Goal: Information Seeking & Learning: Find specific fact

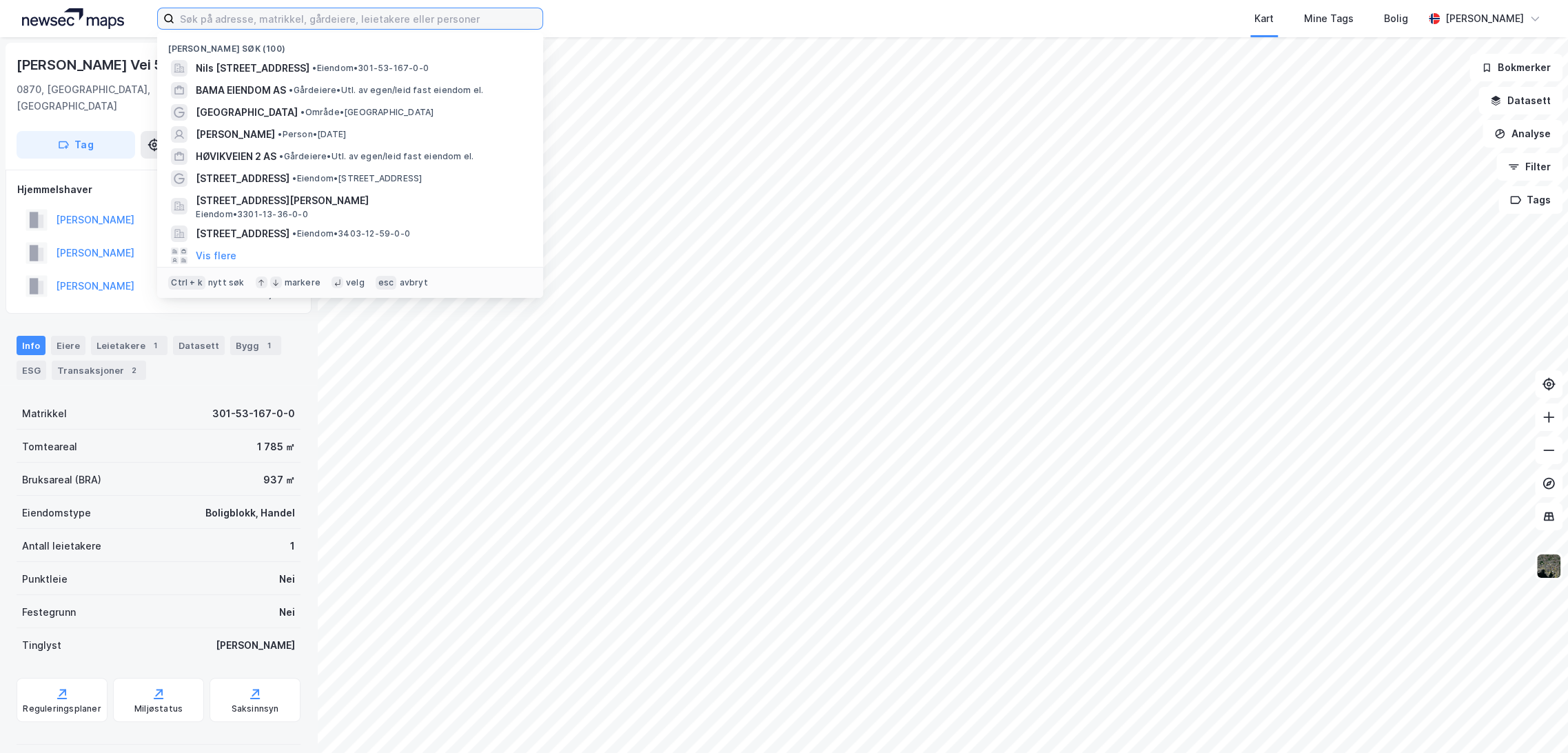
click at [289, 16] on input at bounding box center [358, 18] width 368 height 21
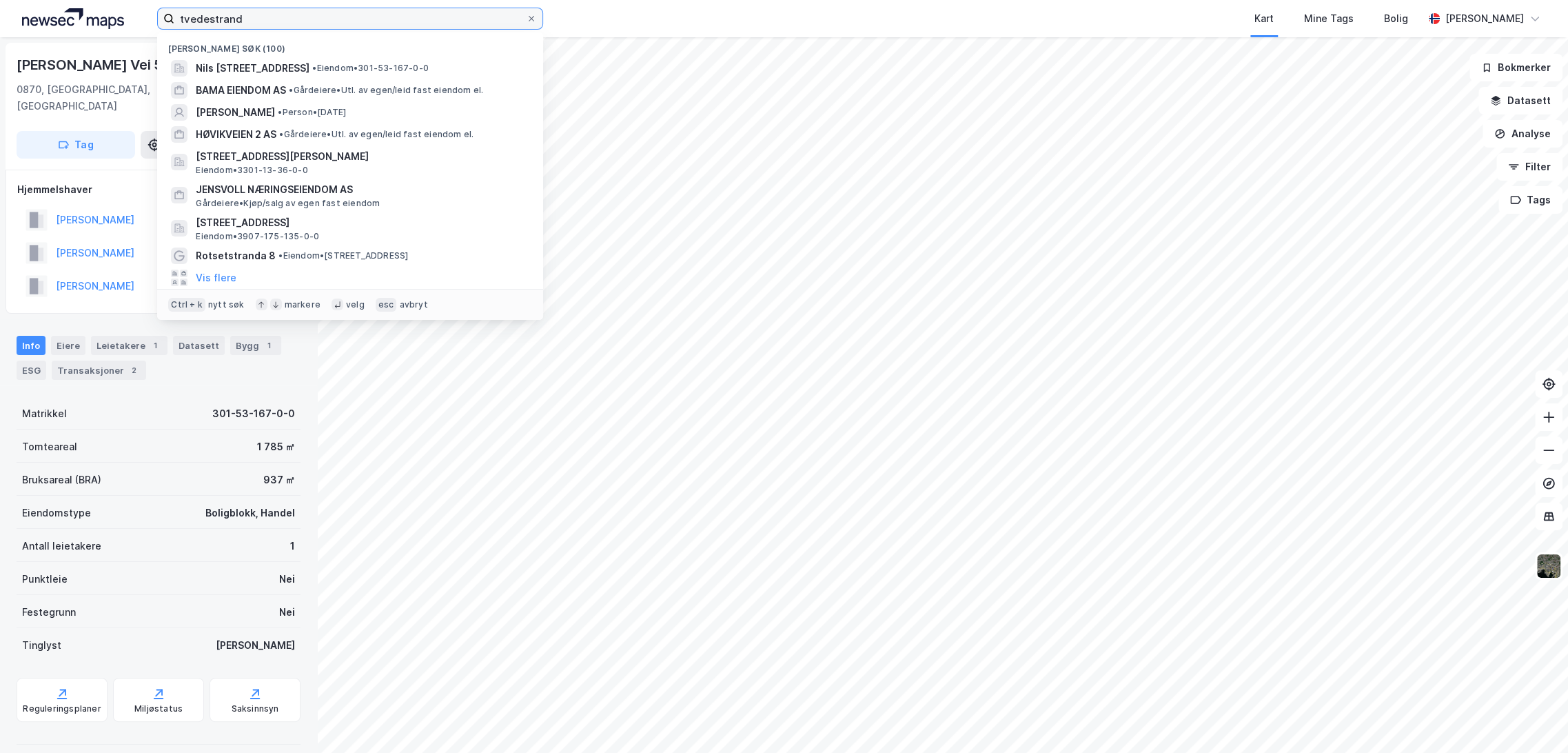
type input "tvedestrand"
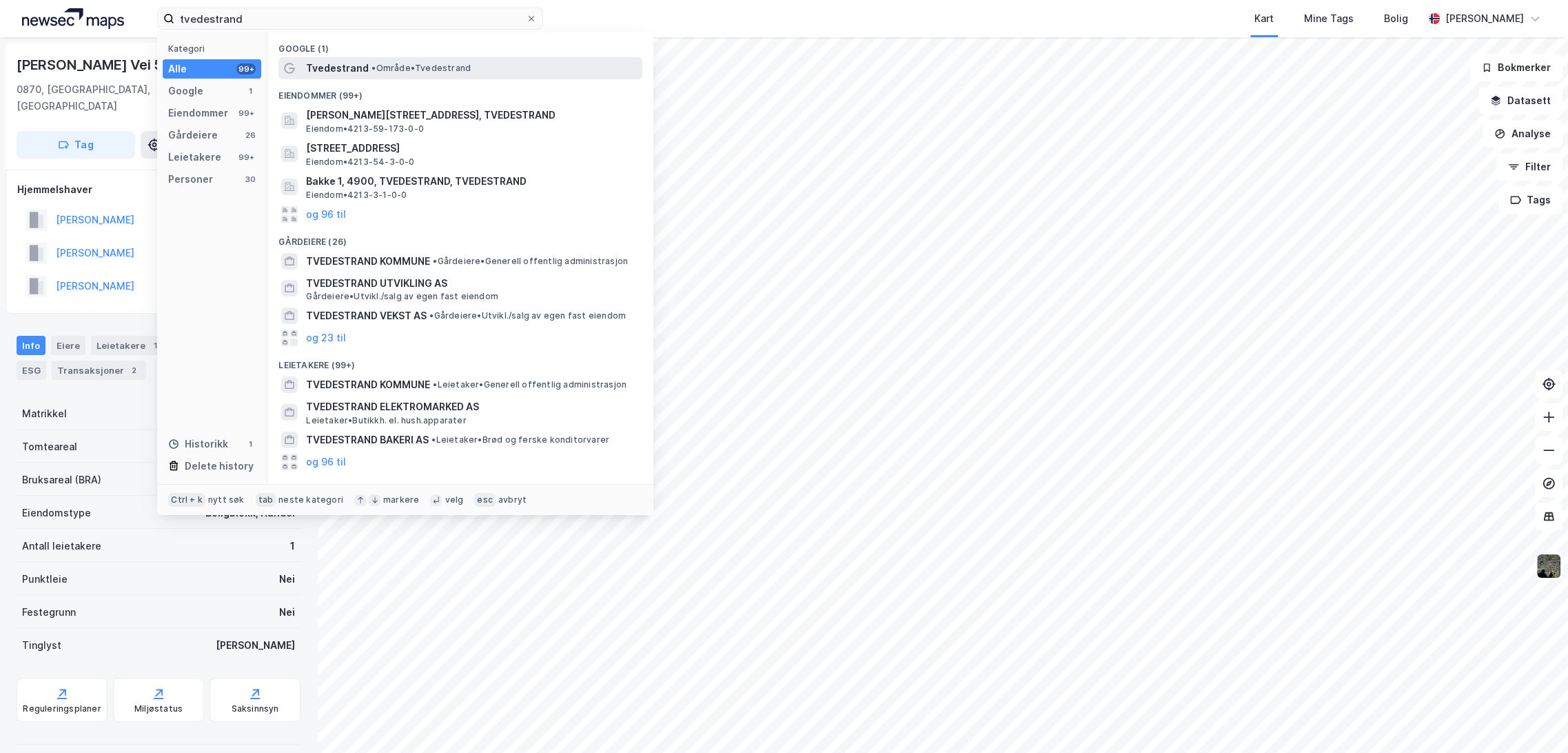
click at [344, 71] on span "Tvedestrand" at bounding box center [337, 68] width 63 height 17
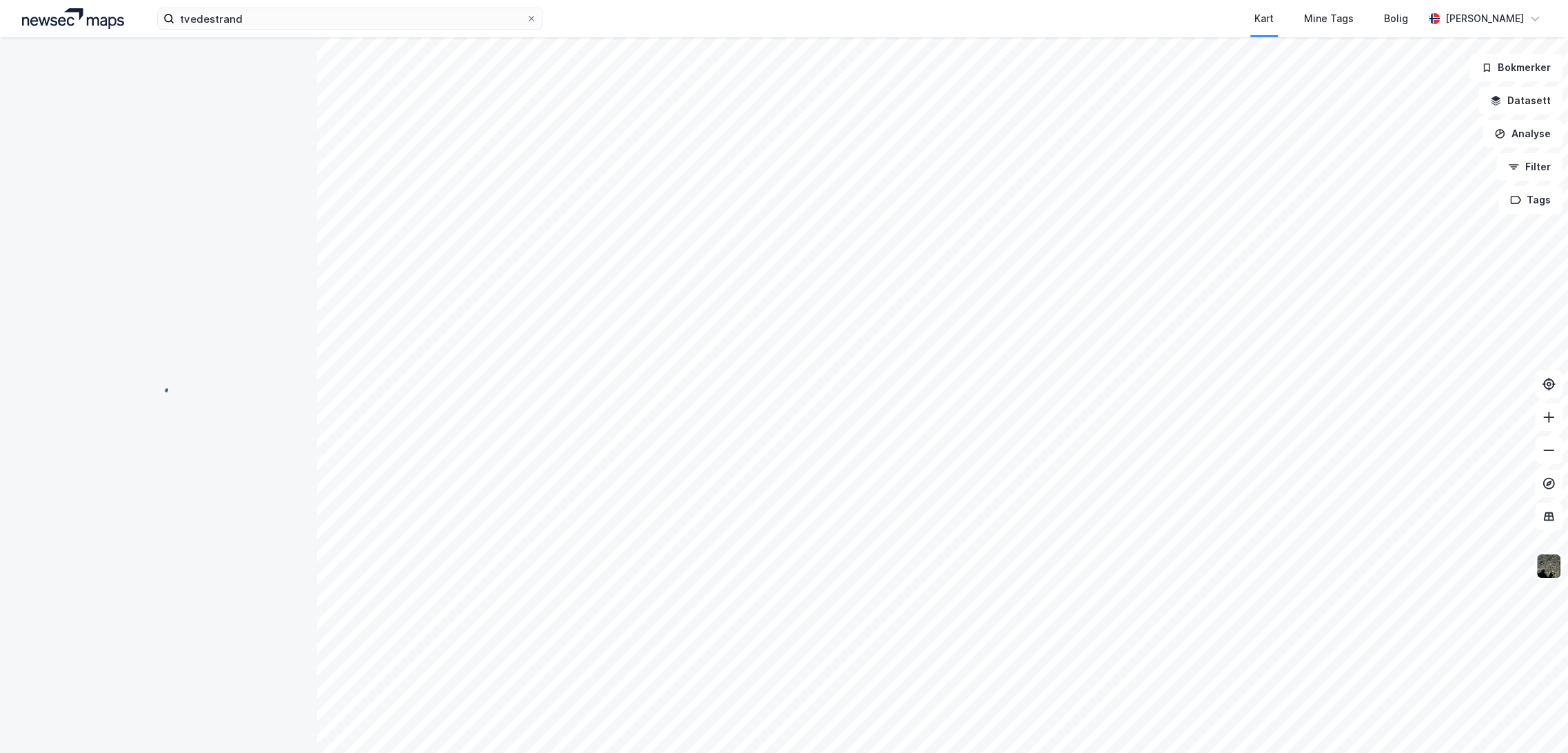
scroll to position [1, 0]
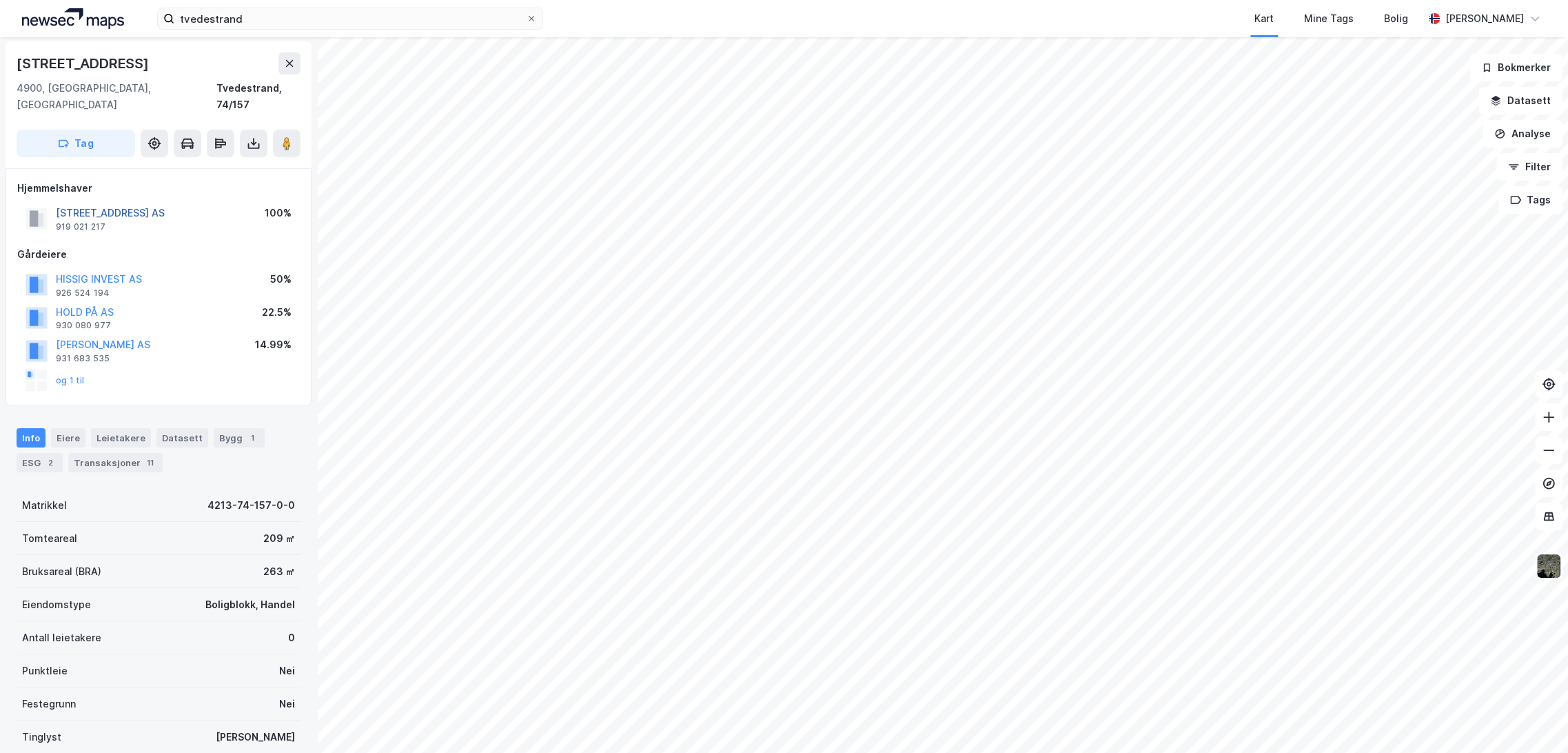
click at [0, 0] on button "[STREET_ADDRESS] AS" at bounding box center [0, 0] width 0 height 0
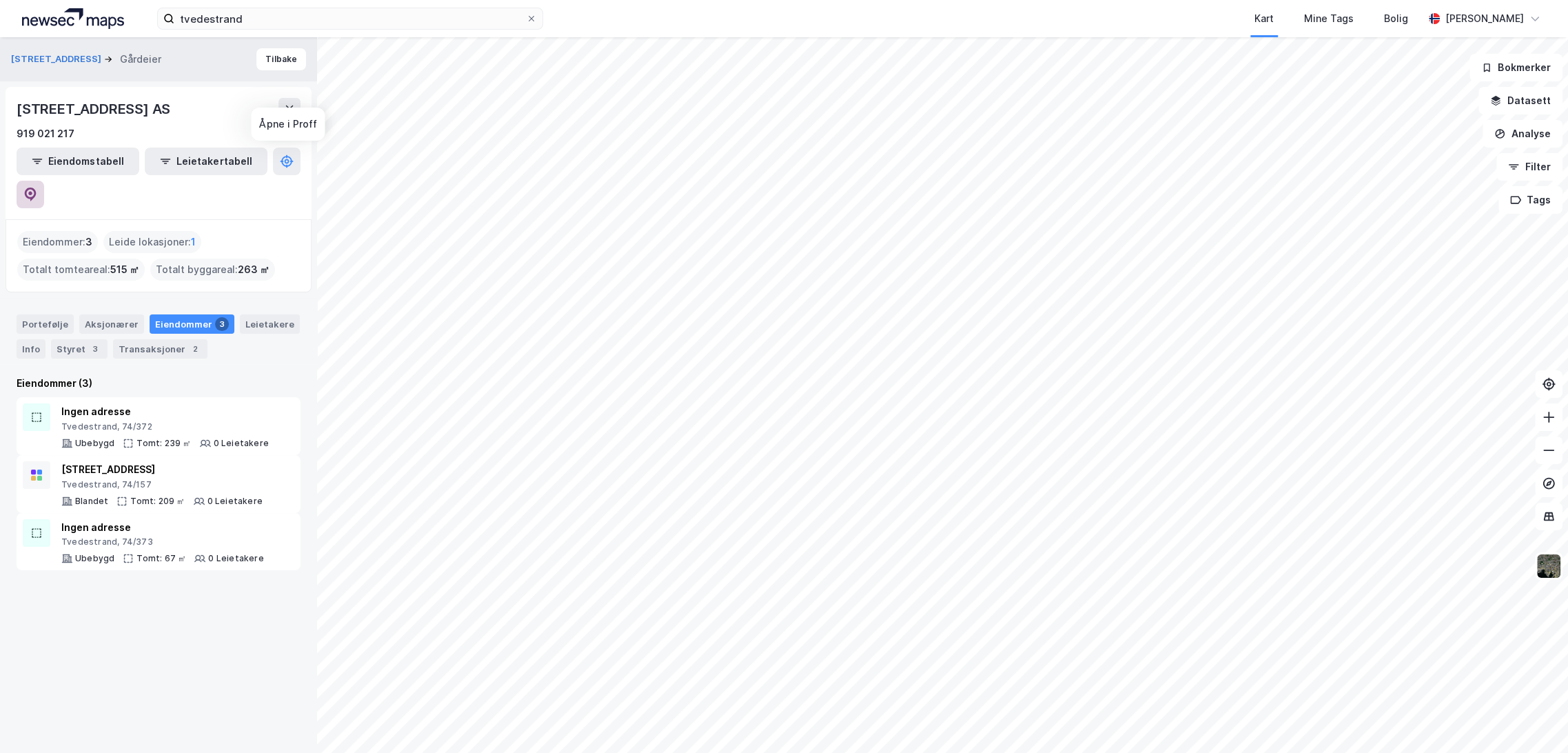
click at [37, 188] on icon at bounding box center [30, 194] width 14 height 14
click at [272, 60] on button "Tilbake" at bounding box center [281, 59] width 50 height 22
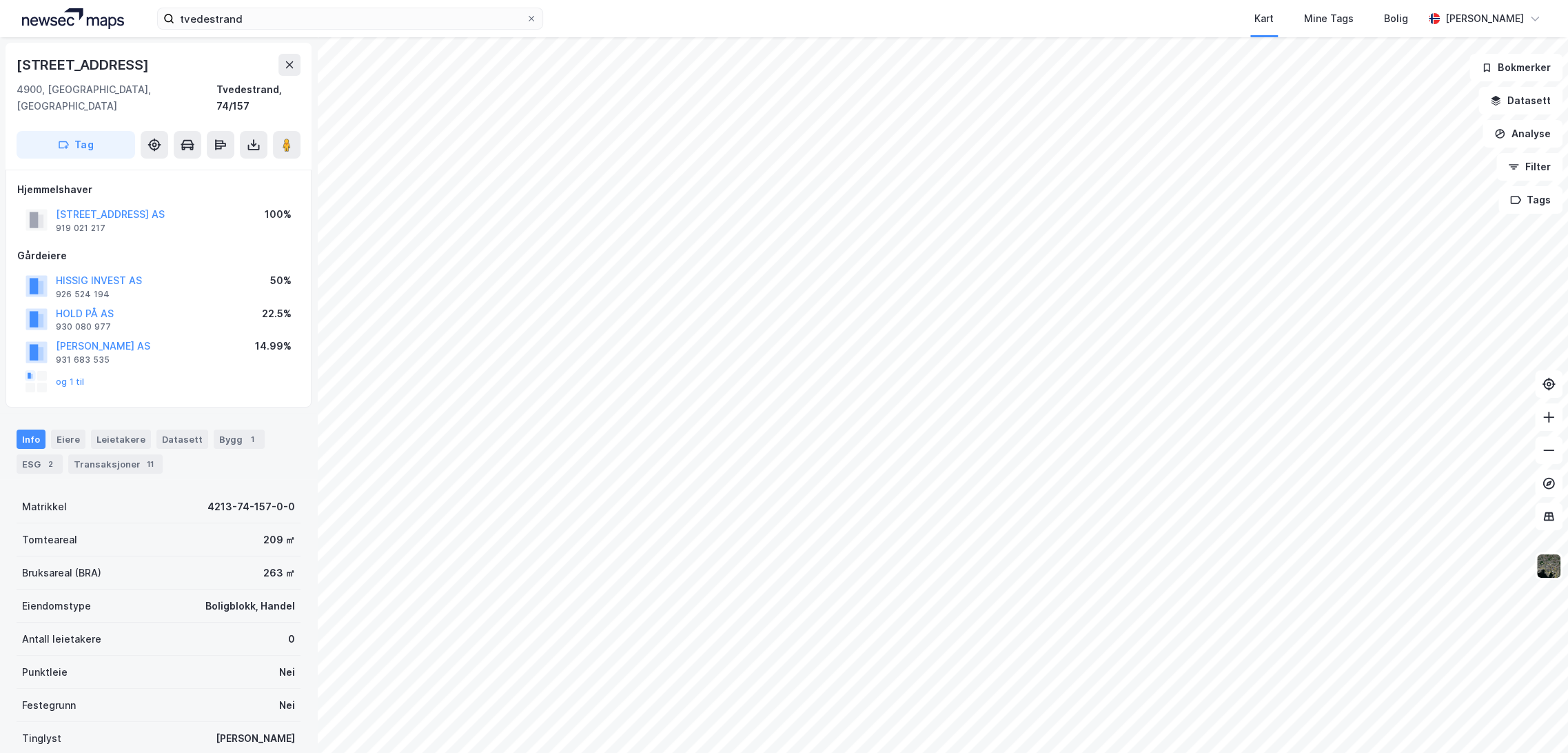
scroll to position [1, 0]
click at [130, 453] on div "Transaksjoner 11" at bounding box center [115, 463] width 95 height 19
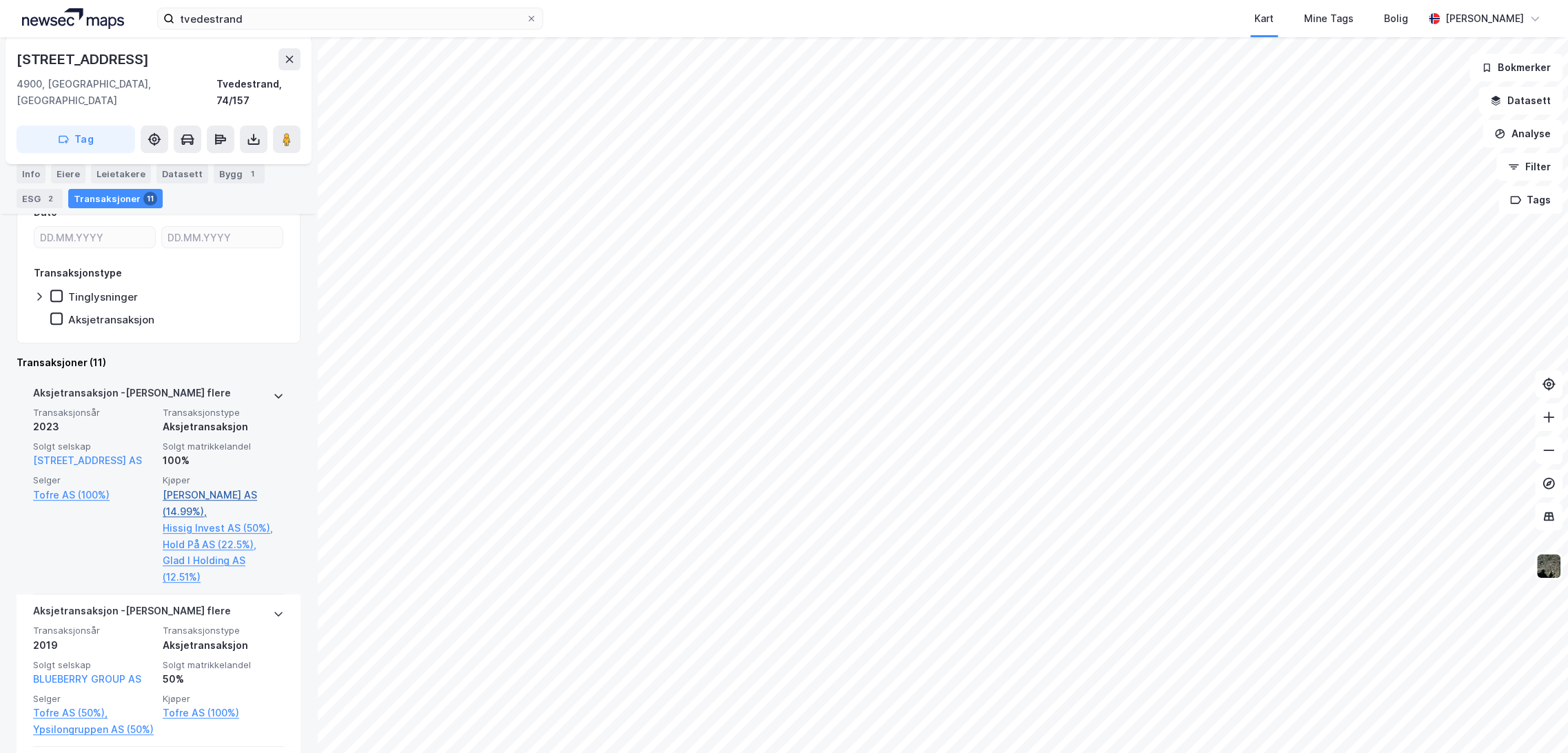
scroll to position [383, 0]
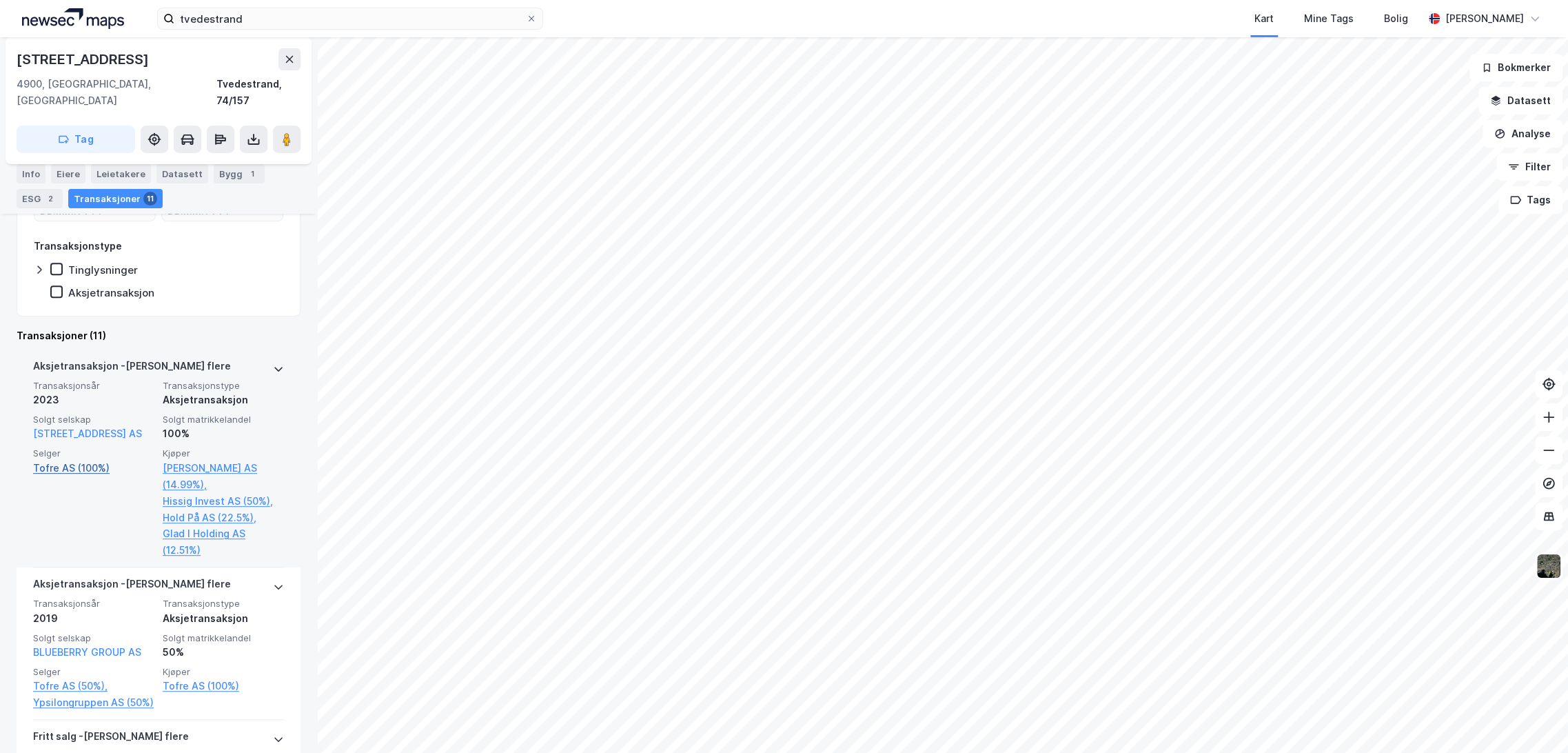
click at [73, 460] on link "Tofre AS (100%)" at bounding box center [93, 468] width 121 height 17
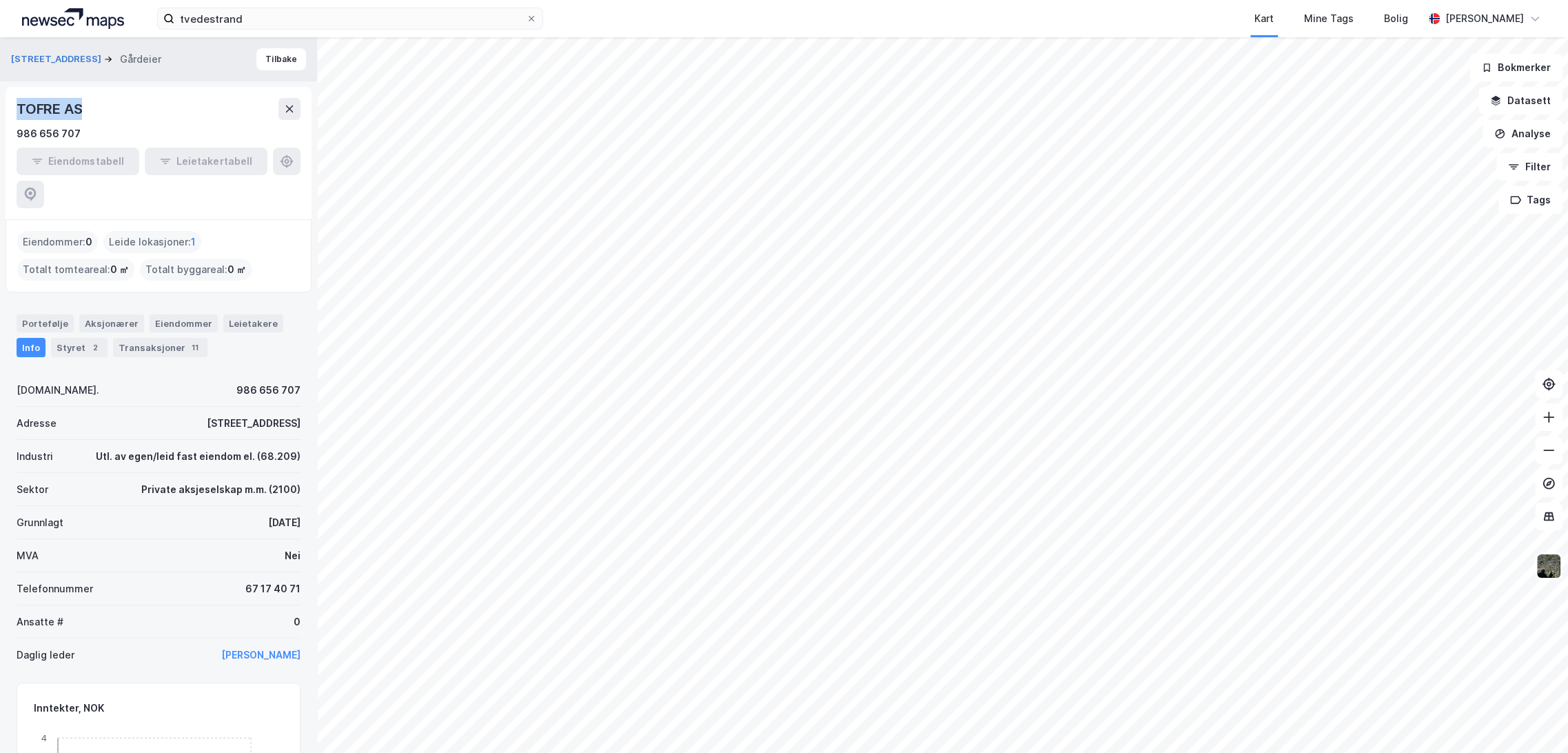
drag, startPoint x: 12, startPoint y: 107, endPoint x: 162, endPoint y: 109, distance: 150.0
click at [162, 109] on div "TOFRE AS 986 656 707 Eiendomstabell Leietakertabell" at bounding box center [158, 153] width 306 height 133
copy div "TOFRE AS"
